Goal: Information Seeking & Learning: Understand process/instructions

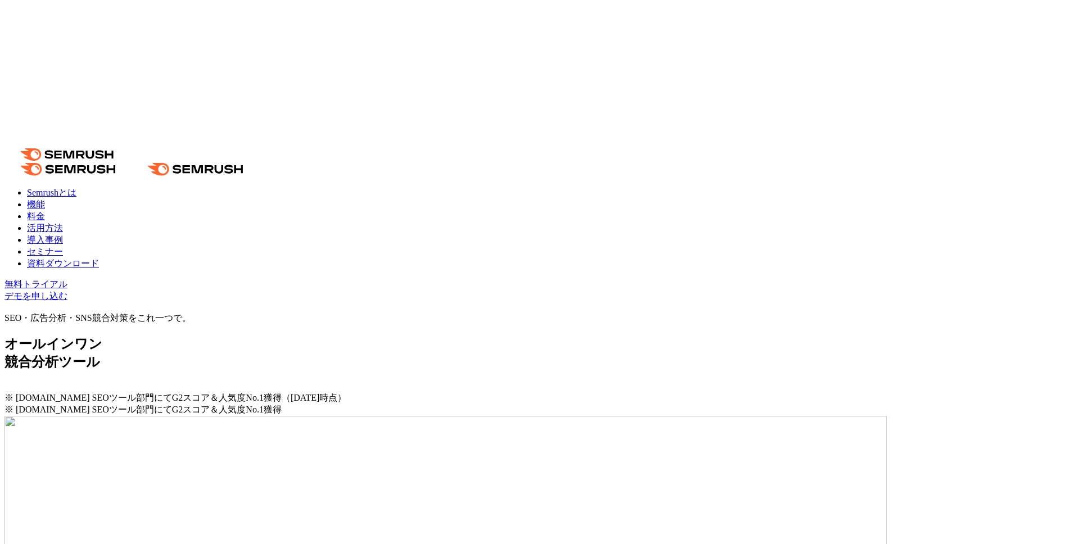
click at [63, 223] on link "活用方法" at bounding box center [45, 228] width 36 height 10
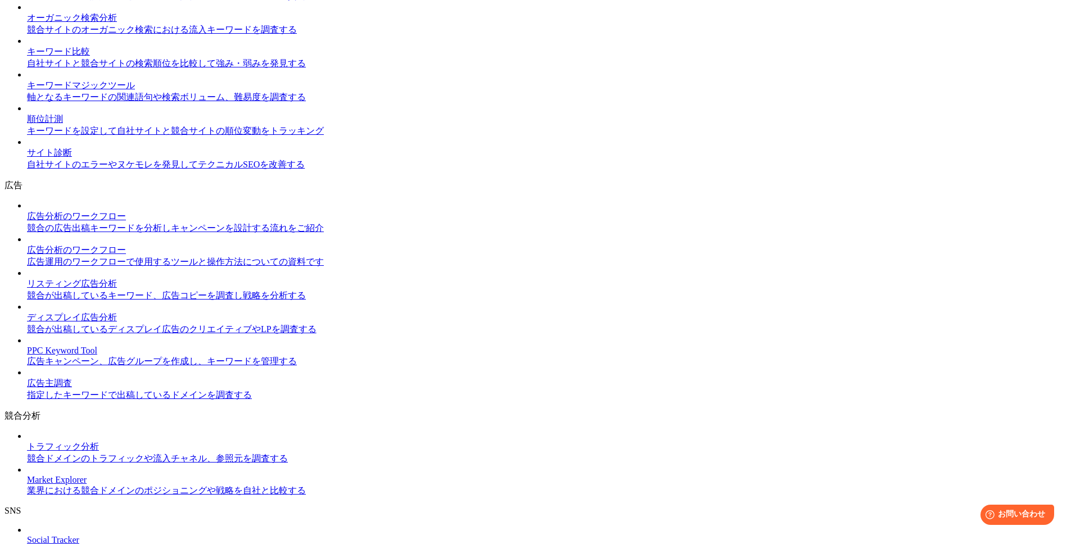
click at [27, 376] on img at bounding box center [27, 376] width 0 height 0
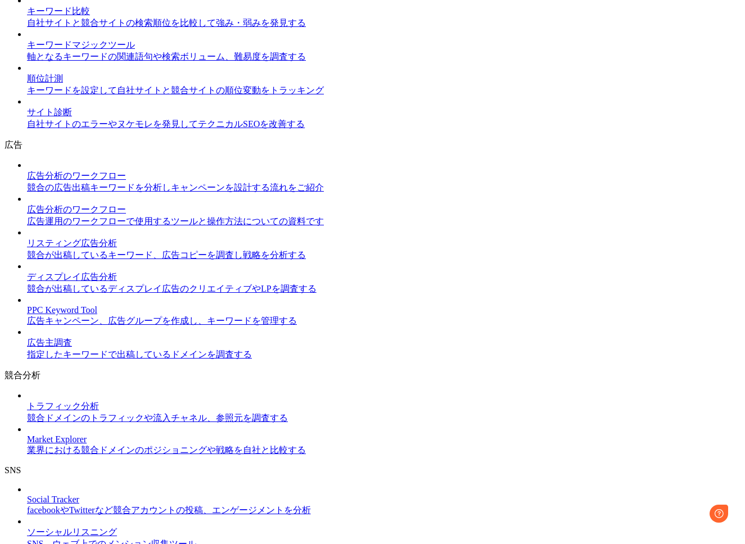
click at [27, 335] on img at bounding box center [27, 335] width 0 height 0
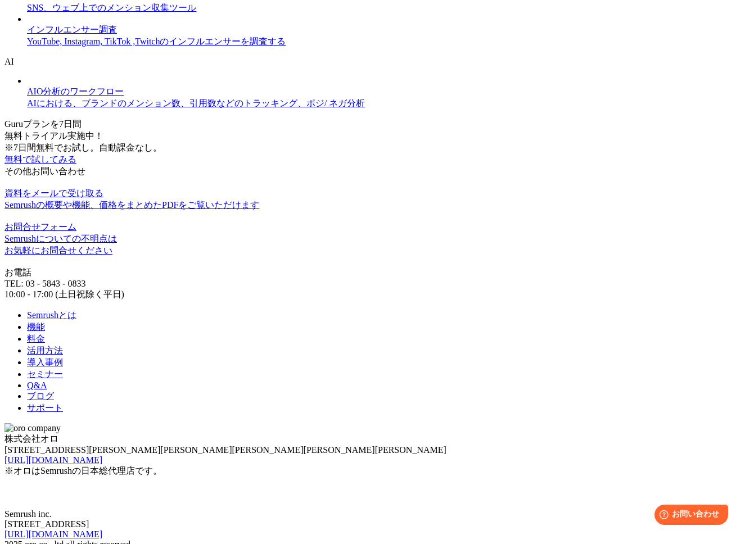
scroll to position [1173, 0]
